Goal: Information Seeking & Learning: Check status

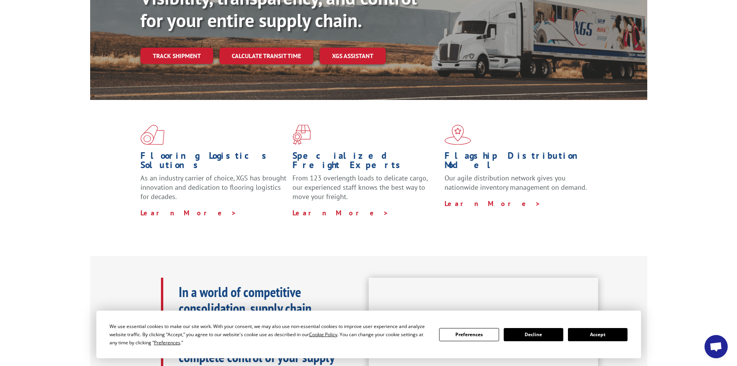
scroll to position [39, 0]
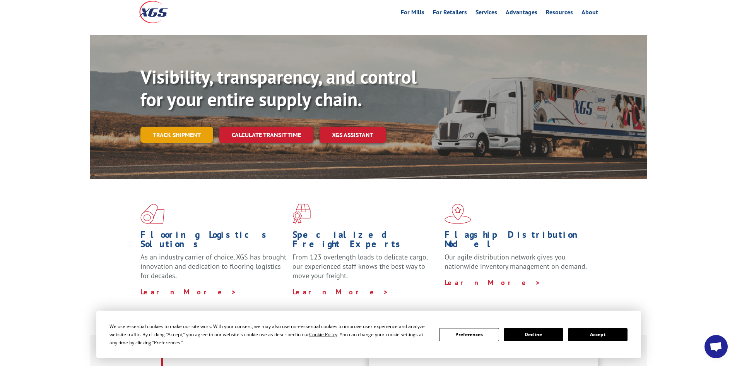
click at [181, 127] on link "Track shipment" at bounding box center [176, 135] width 73 height 16
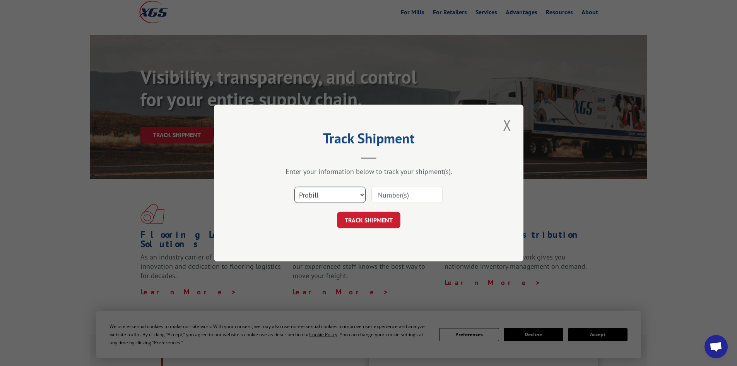
click at [326, 198] on select "Select category... Probill BOL PO" at bounding box center [329, 195] width 71 height 16
select select "bol"
click at [294, 187] on select "Select category... Probill BOL PO" at bounding box center [329, 195] width 71 height 16
click at [388, 198] on input at bounding box center [406, 195] width 71 height 16
paste input "4913952"
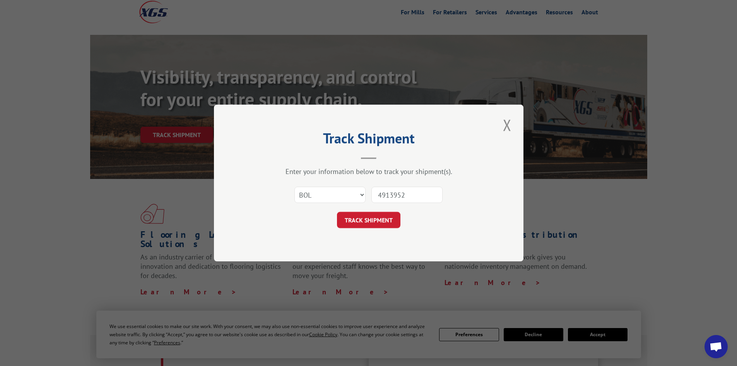
type input "4913952"
click at [337, 212] on button "TRACK SHIPMENT" at bounding box center [368, 220] width 63 height 16
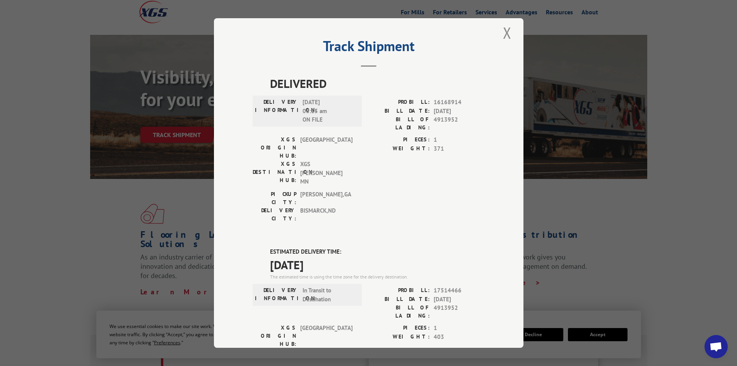
scroll to position [0, 0]
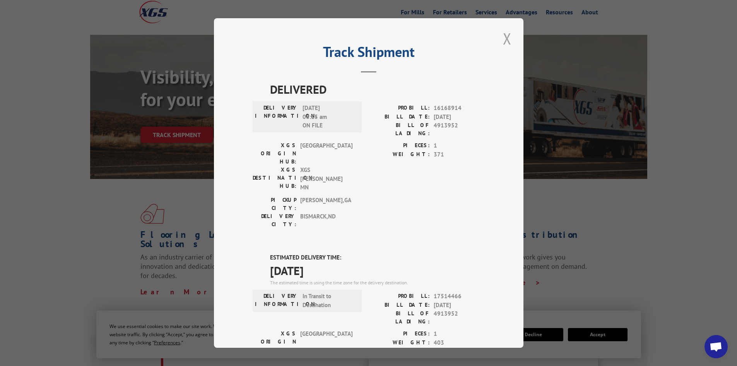
drag, startPoint x: 504, startPoint y: 39, endPoint x: 404, endPoint y: 2, distance: 107.4
click at [503, 39] on button "Close modal" at bounding box center [507, 38] width 13 height 21
